Goal: Task Accomplishment & Management: Use online tool/utility

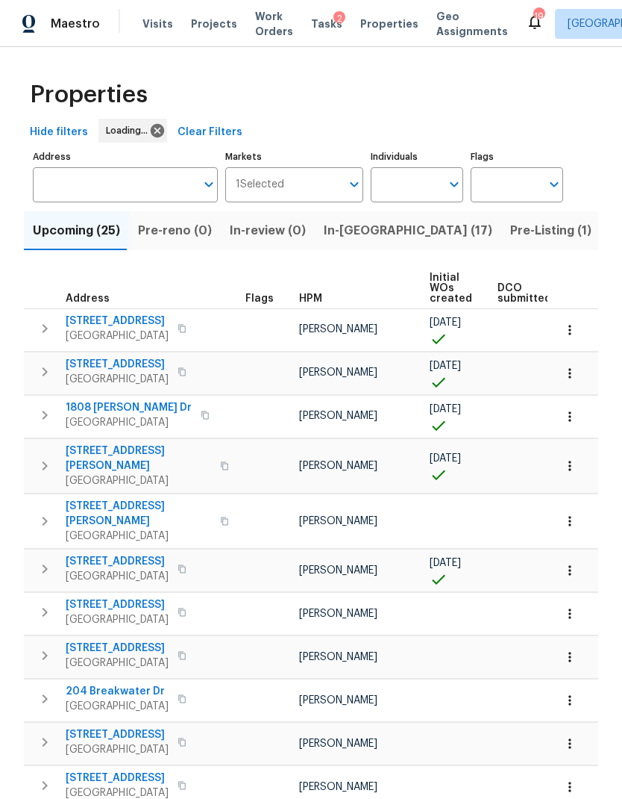
click at [345, 241] on span "In-[GEOGRAPHIC_DATA] (17)" at bounding box center [408, 230] width 169 height 21
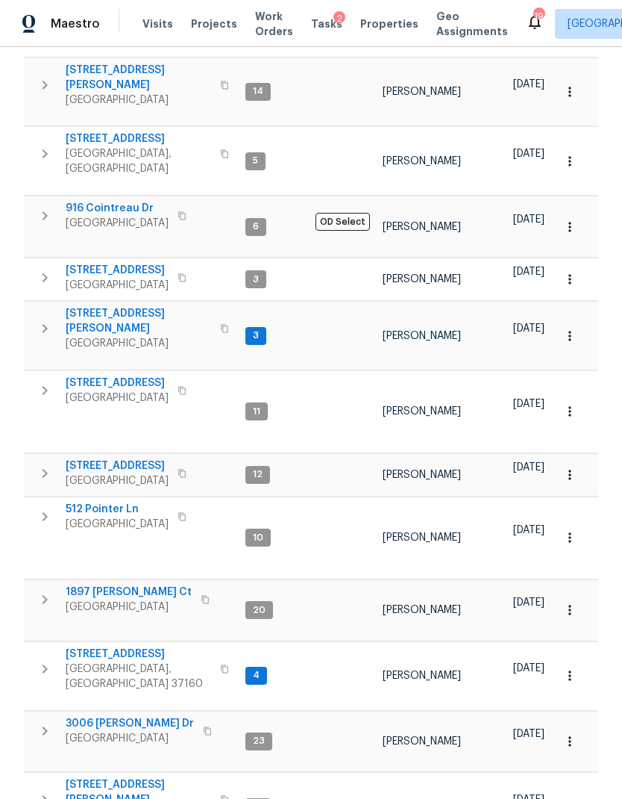
scroll to position [369, 0]
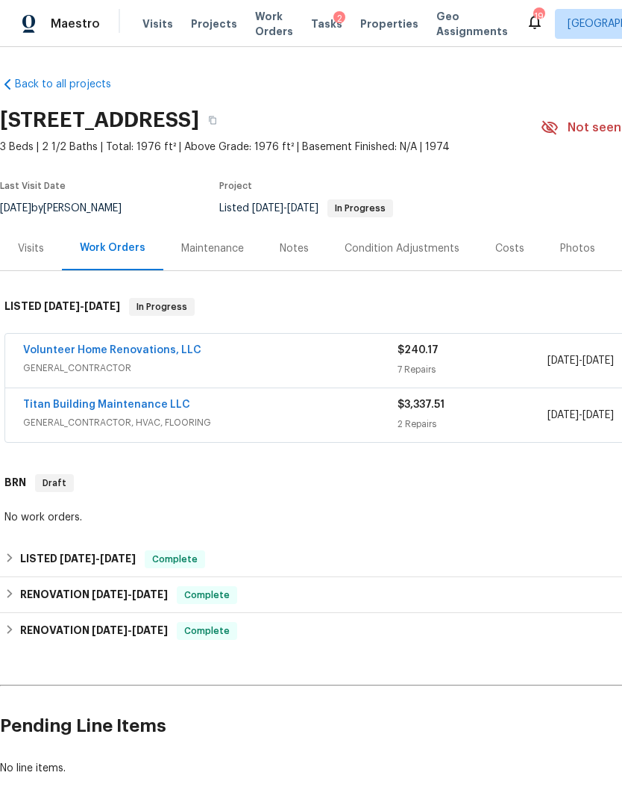
click at [169, 355] on link "Volunteer Home Renovations, LLC" at bounding box center [112, 350] width 178 height 10
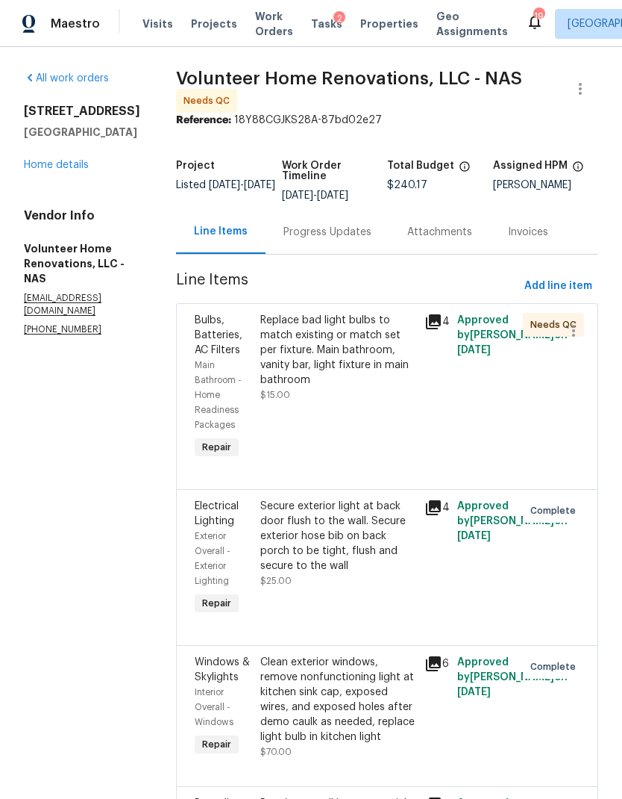
click at [398, 453] on div "Replace bad light bulbs to match existing or match set per fixture. Main bathro…" at bounding box center [338, 387] width 164 height 158
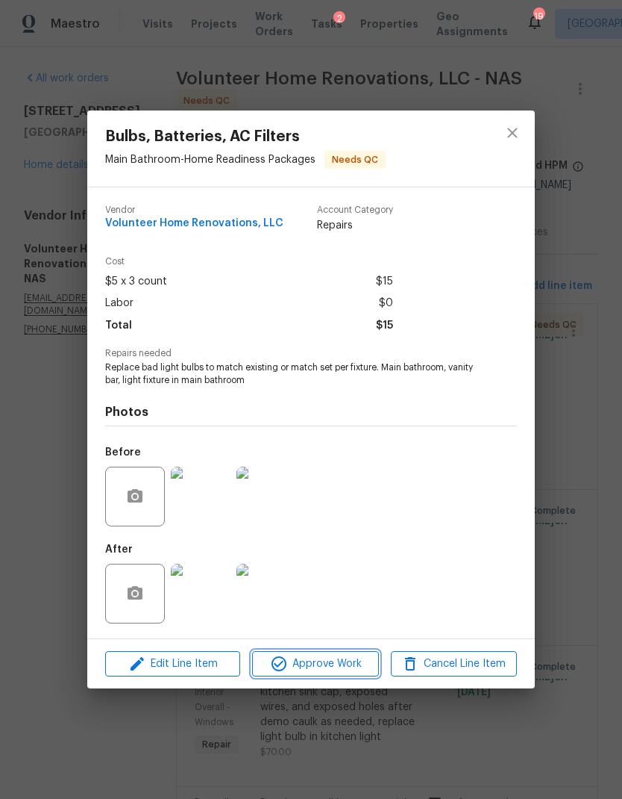
click at [352, 670] on span "Approve Work" at bounding box center [315, 664] width 117 height 19
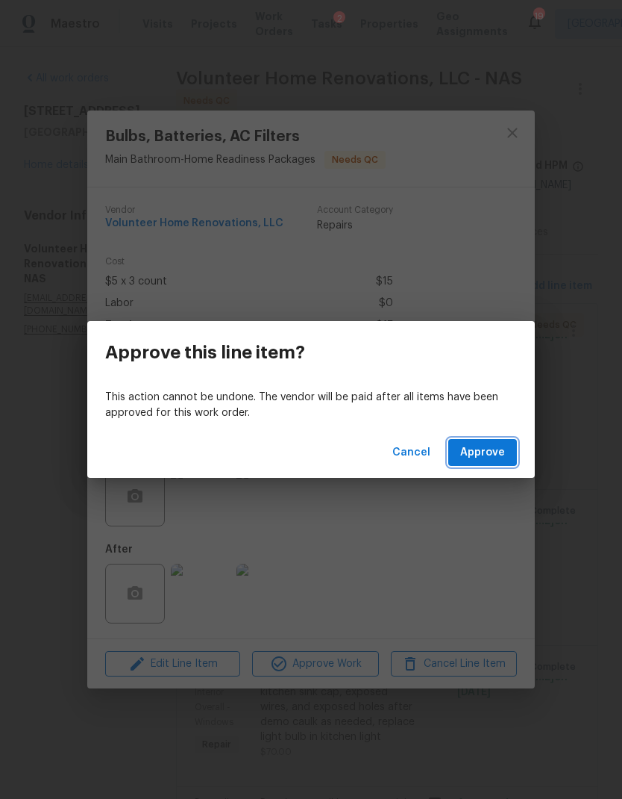
click at [499, 452] on span "Approve" at bounding box center [482, 452] width 45 height 19
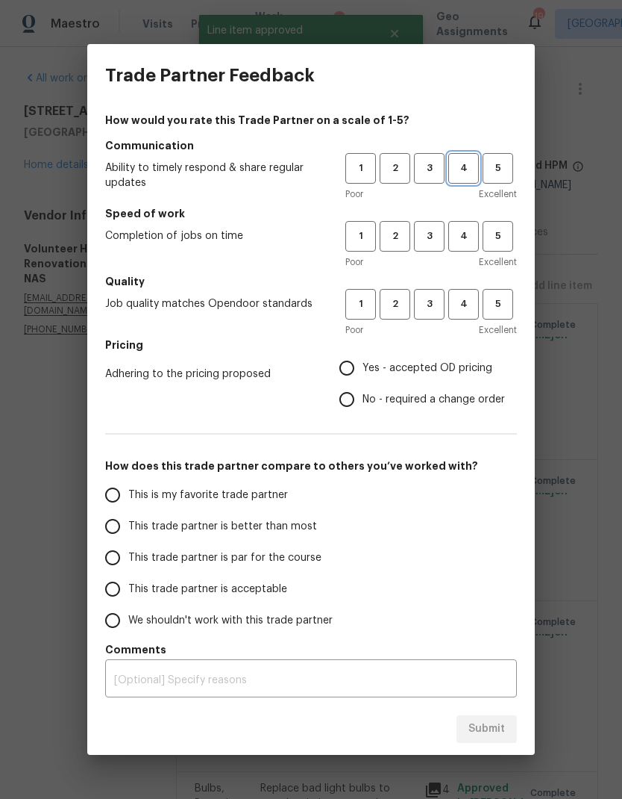
click at [471, 169] on span "4" at bounding box center [464, 168] width 28 height 17
click at [473, 243] on span "4" at bounding box center [464, 236] width 28 height 17
click at [472, 319] on button "4" at bounding box center [464, 304] width 31 height 31
click at [357, 365] on input "Yes - accepted OD pricing" at bounding box center [346, 367] width 31 height 31
radio input "true"
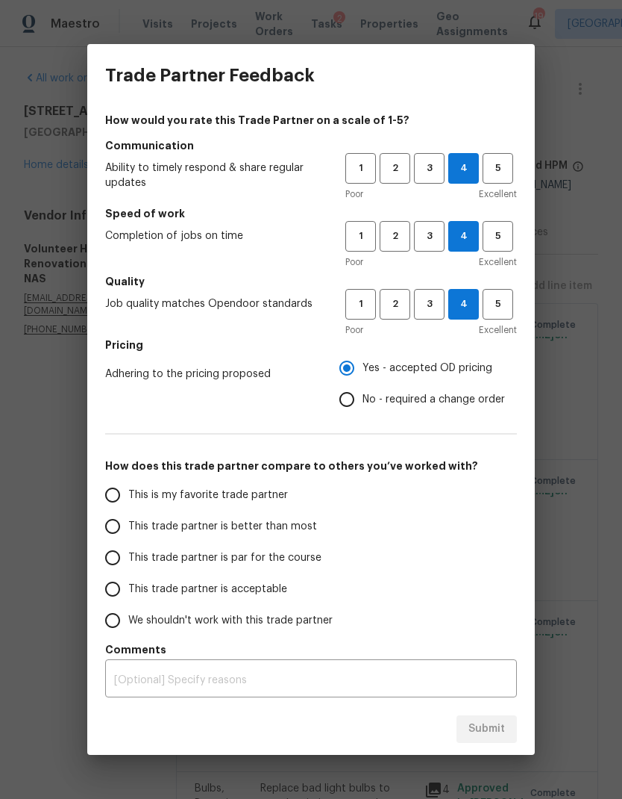
click at [266, 549] on label "This trade partner is par for the course" at bounding box center [215, 557] width 236 height 31
click at [128, 549] on input "This trade partner is par for the course" at bounding box center [112, 557] width 31 height 31
click at [485, 731] on span "Submit" at bounding box center [487, 728] width 37 height 19
radio input "true"
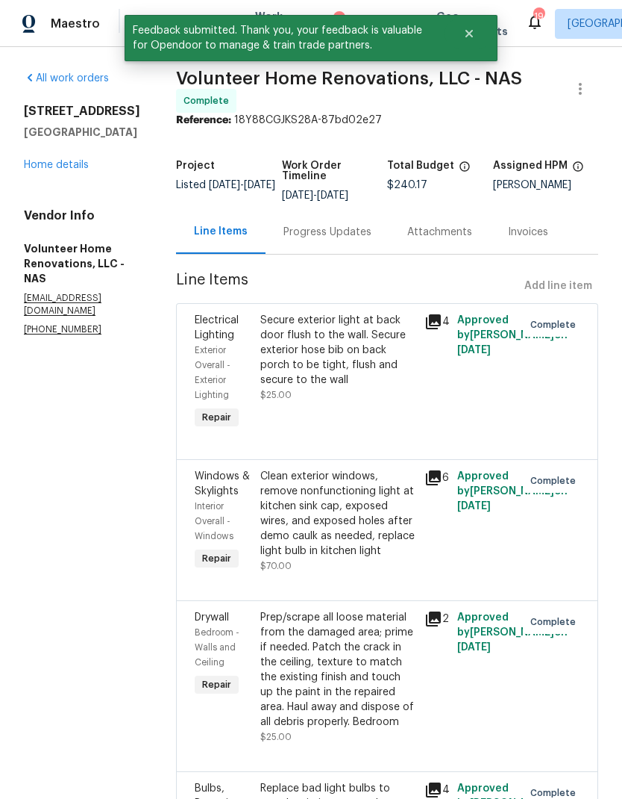
click at [51, 201] on div "All work orders 1002 E Northfield Blvd Apt H104 Murfreesboro, TN 37130 Home det…" at bounding box center [82, 203] width 116 height 265
click at [48, 170] on link "Home details" at bounding box center [56, 165] width 65 height 10
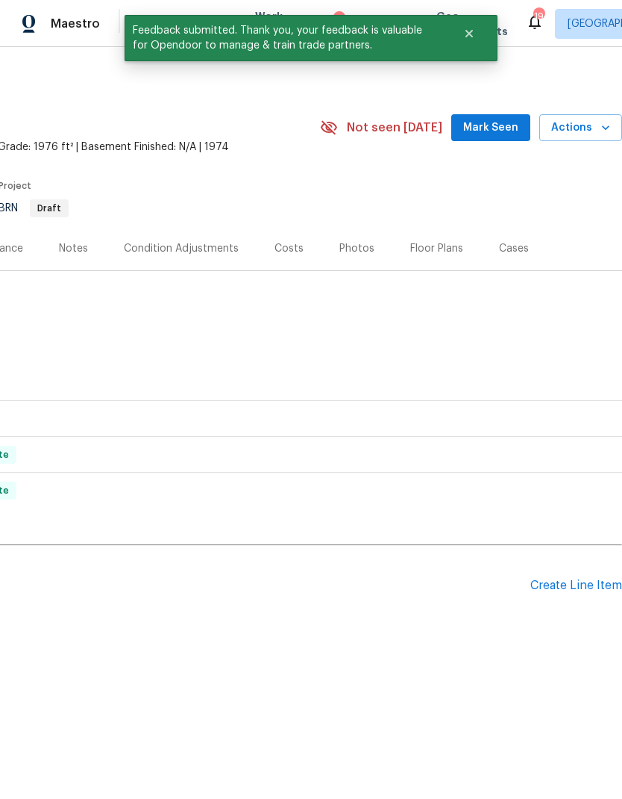
scroll to position [0, 221]
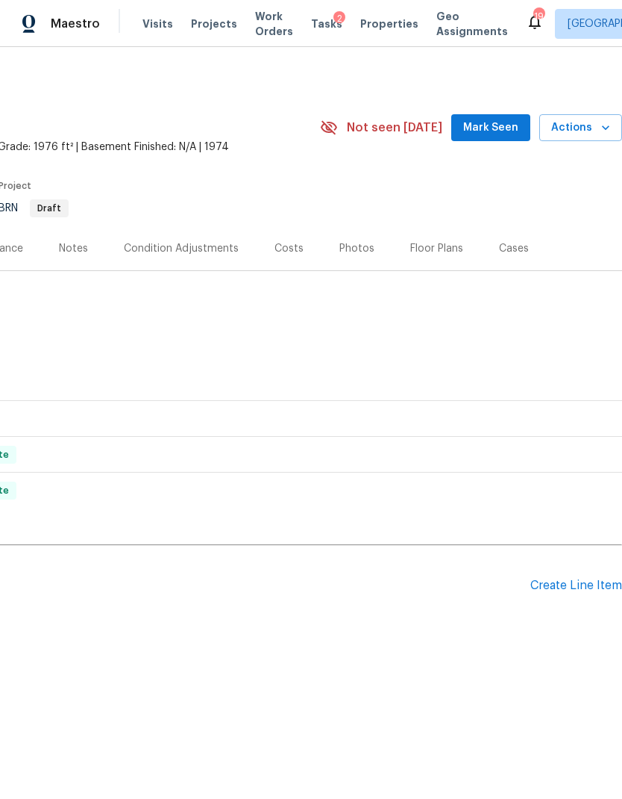
click at [353, 256] on div "Photos" at bounding box center [357, 248] width 35 height 15
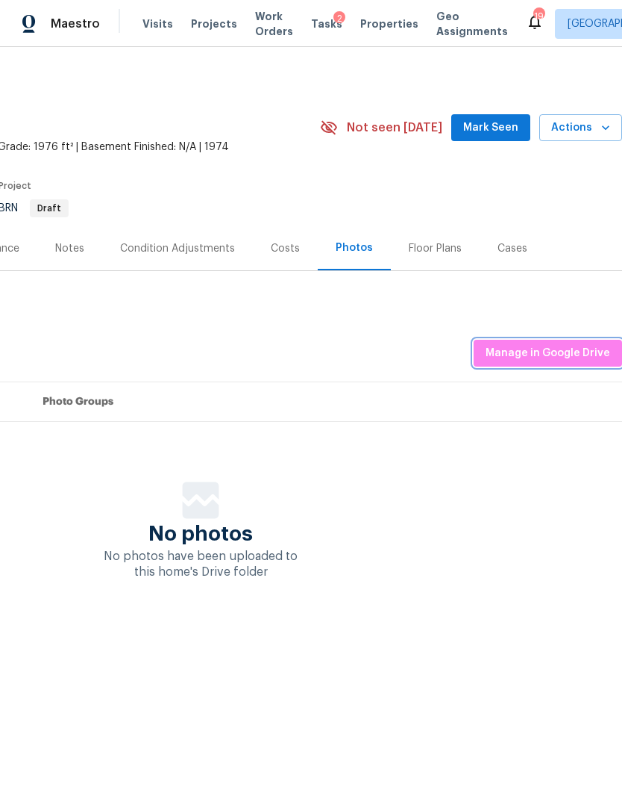
click at [578, 363] on span "Manage in Google Drive" at bounding box center [548, 353] width 125 height 19
